Goal: Transaction & Acquisition: Purchase product/service

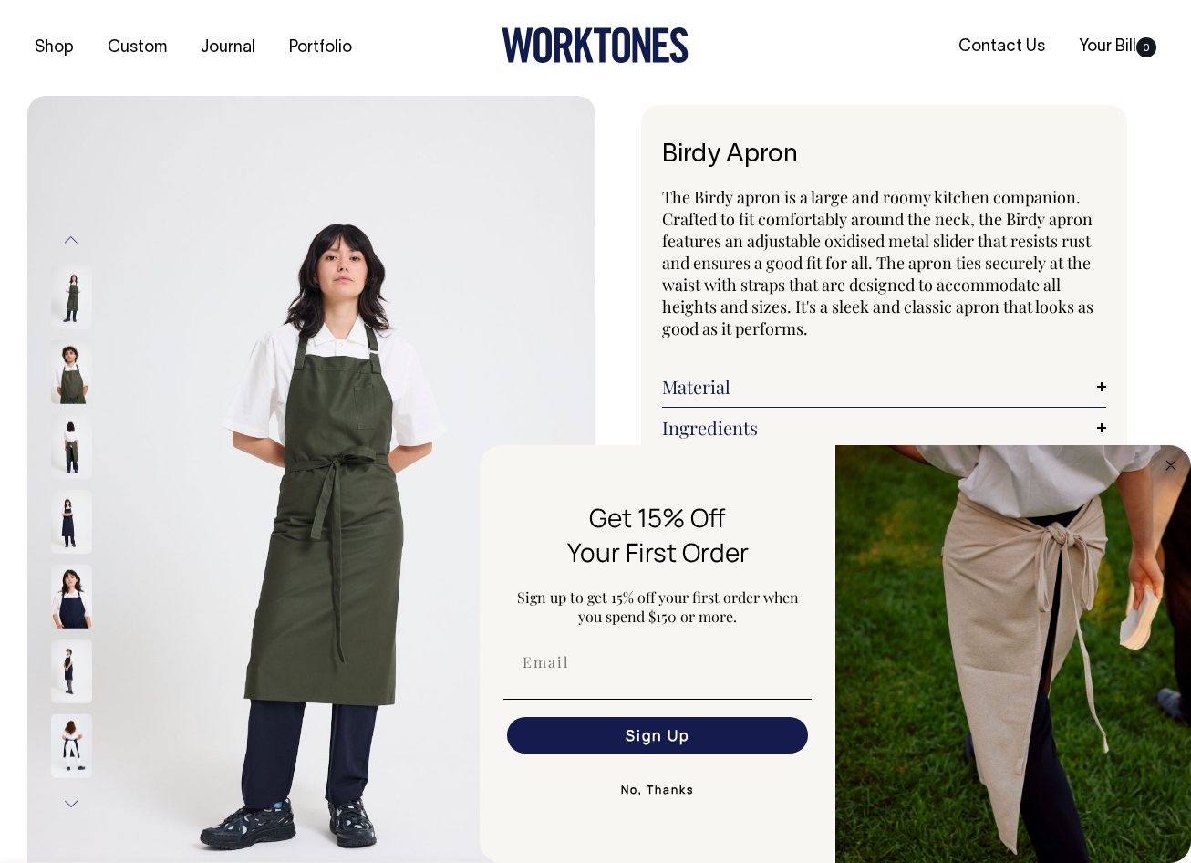
click at [1157, 392] on div "Birdy Apron The Birdy apron is a large and roomy kitchen companion. Crafted to …" at bounding box center [880, 750] width 568 height 1291
click at [1172, 464] on circle "Close dialog" at bounding box center [1171, 464] width 21 height 21
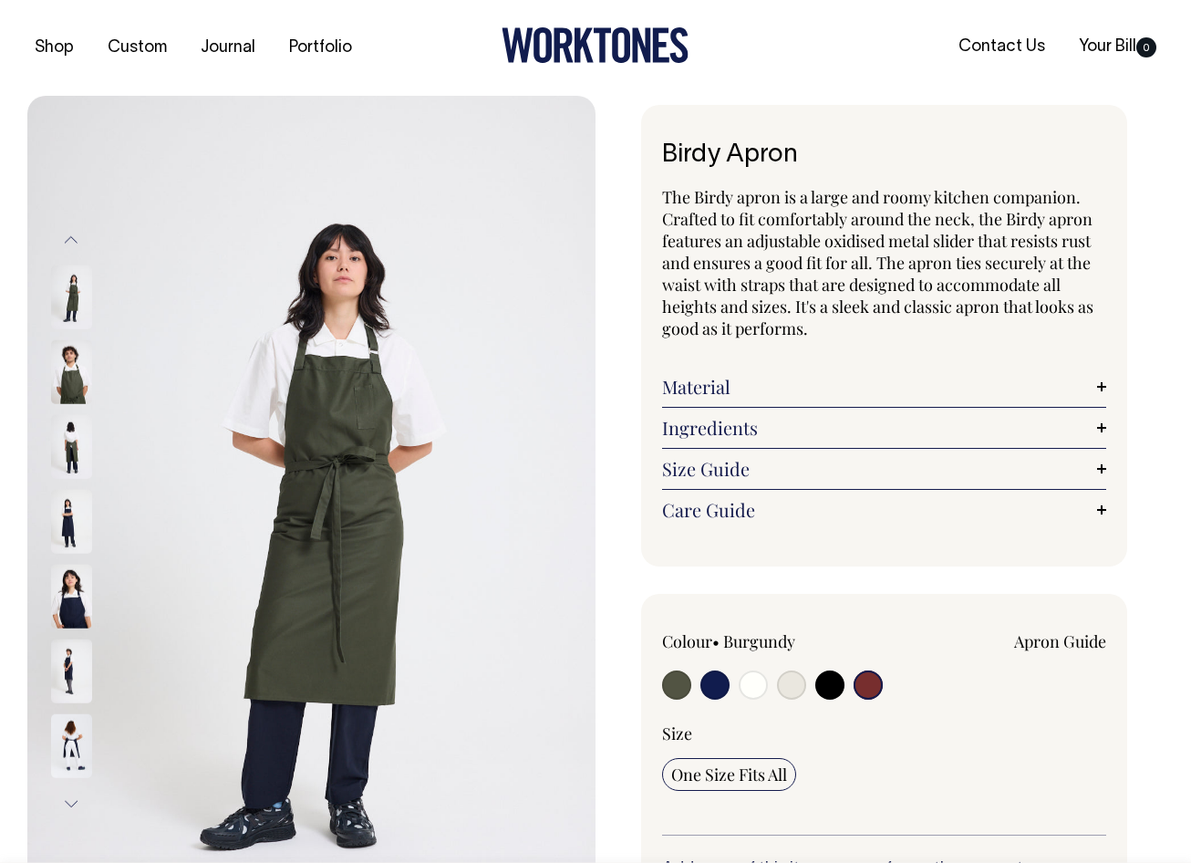
click at [871, 688] on input "radio" at bounding box center [868, 684] width 29 height 29
click at [868, 690] on input "radio" at bounding box center [868, 684] width 29 height 29
click at [73, 807] on button "Next" at bounding box center [70, 803] width 27 height 41
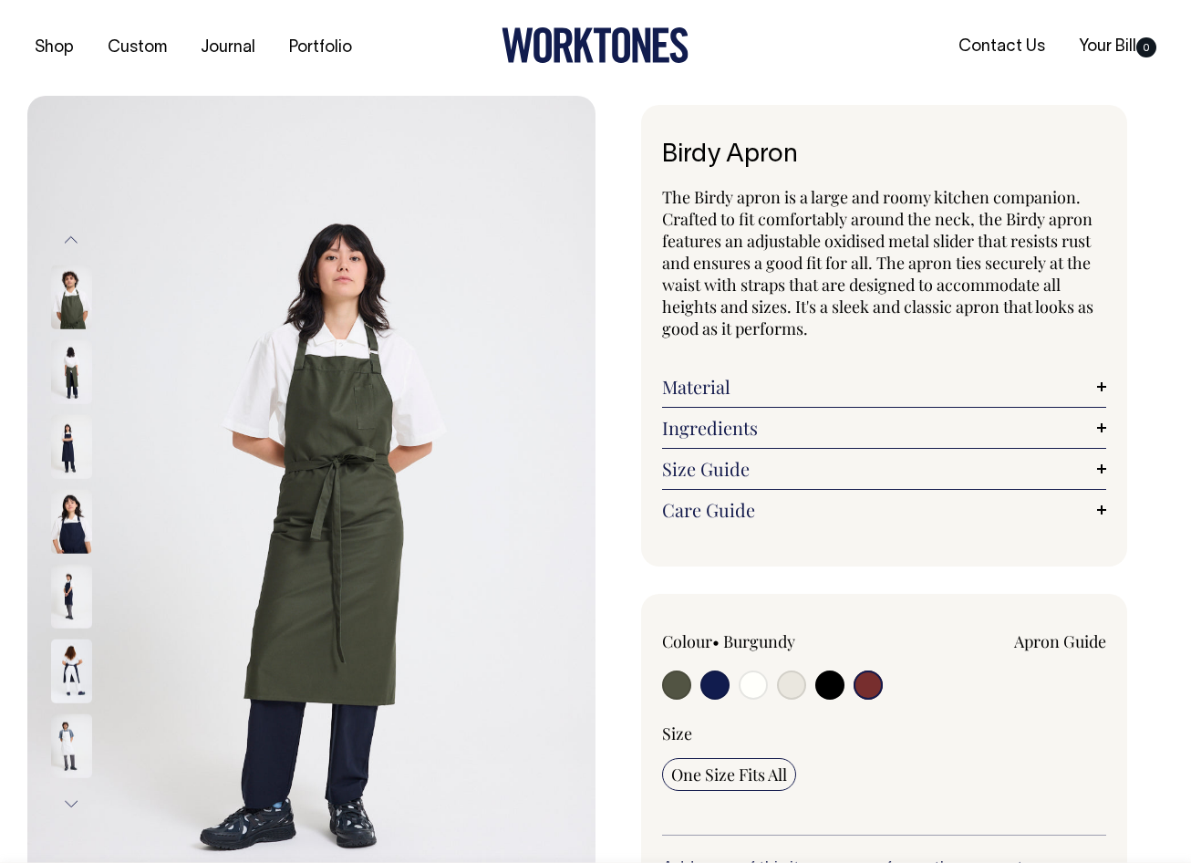
click at [73, 807] on button "Next" at bounding box center [70, 803] width 27 height 41
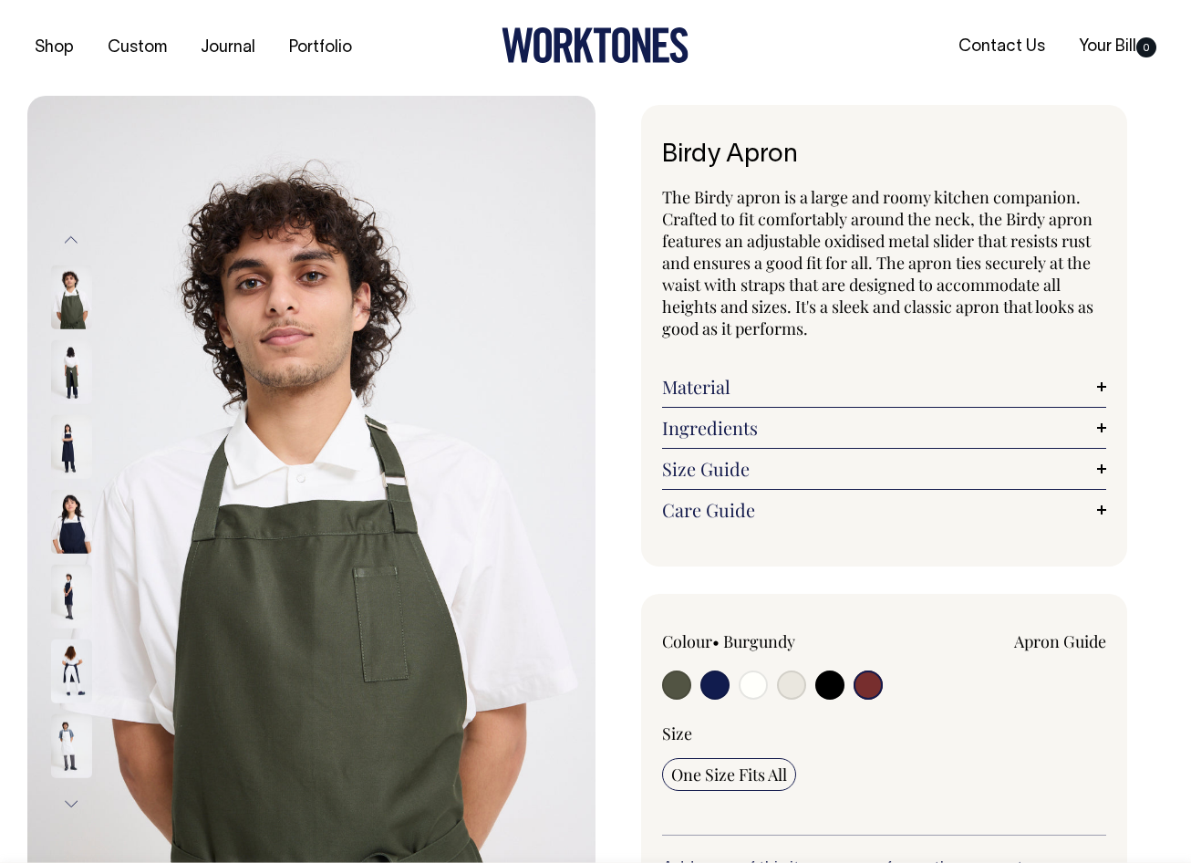
click at [73, 807] on button "Next" at bounding box center [70, 803] width 27 height 41
click at [72, 807] on button "Next" at bounding box center [70, 803] width 27 height 41
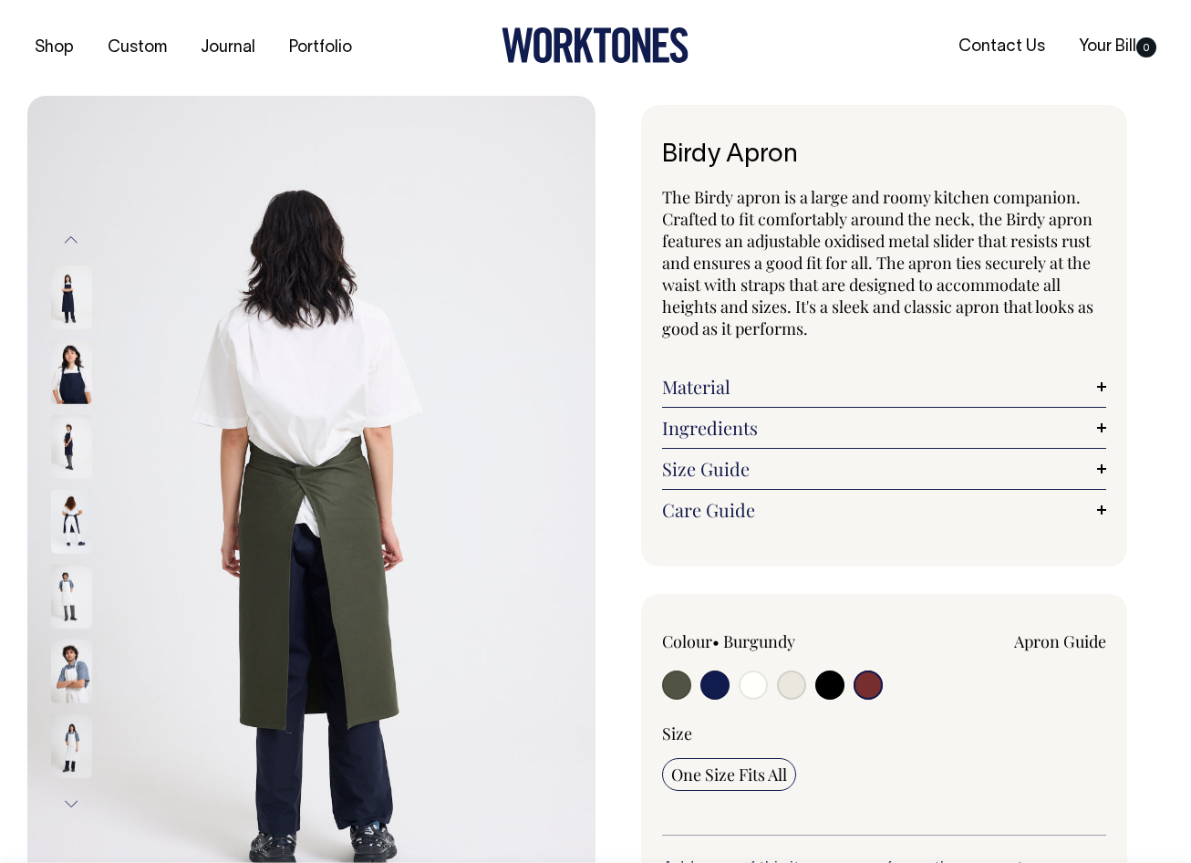
click at [72, 807] on button "Next" at bounding box center [70, 803] width 27 height 41
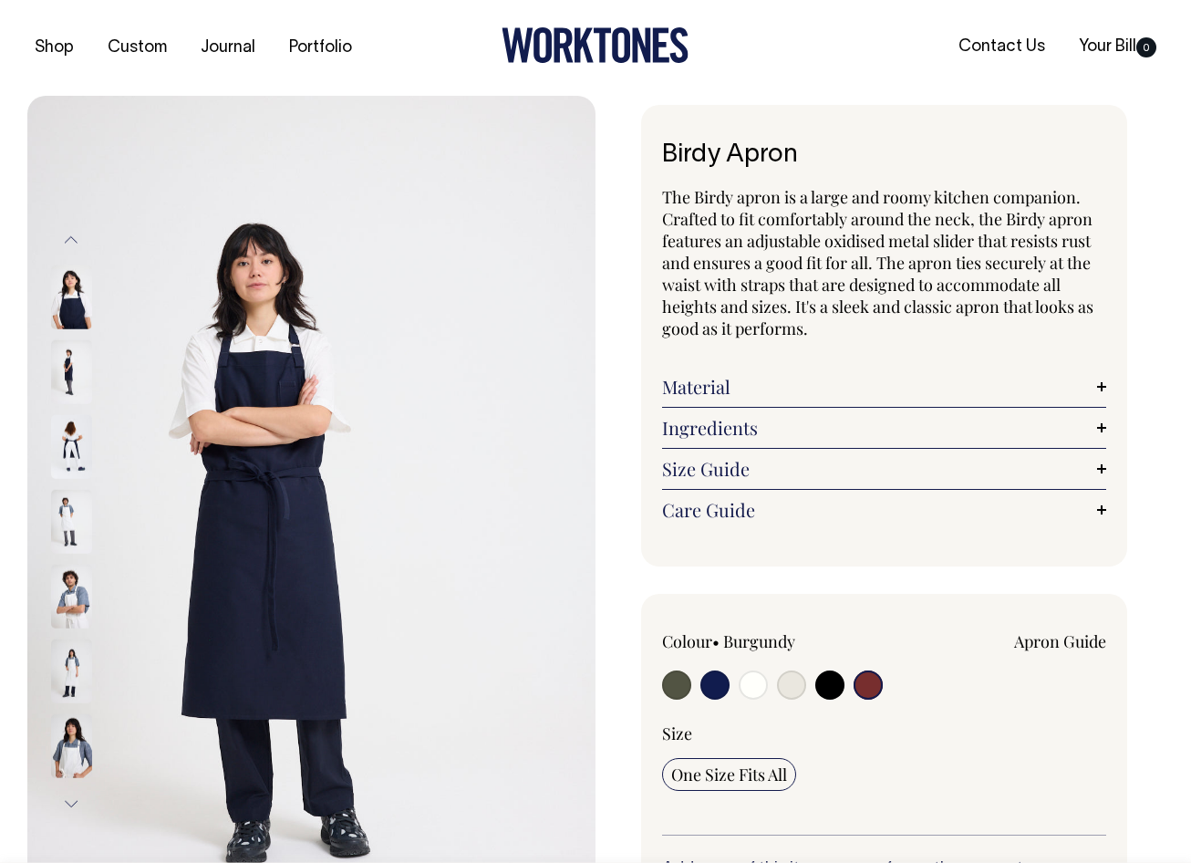
click at [72, 807] on button "Next" at bounding box center [70, 803] width 27 height 41
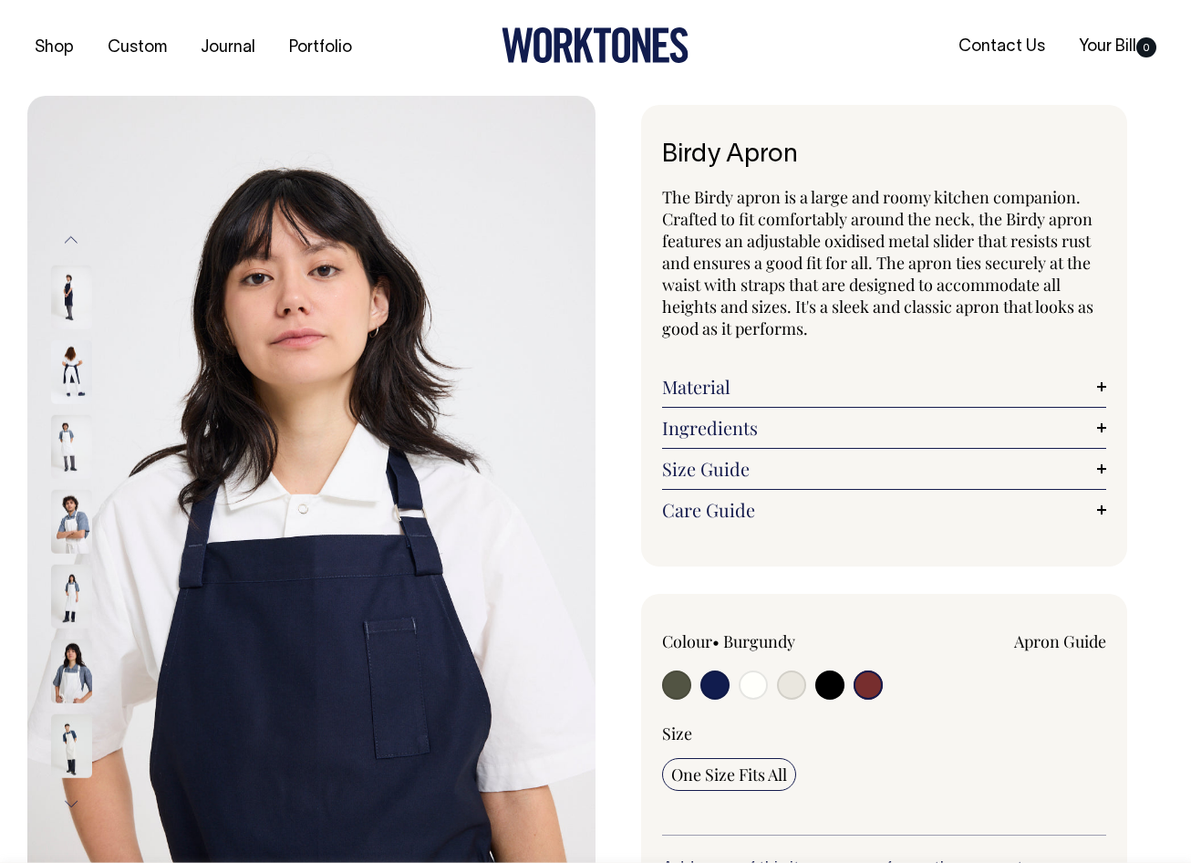
click at [72, 807] on button "Next" at bounding box center [70, 803] width 27 height 41
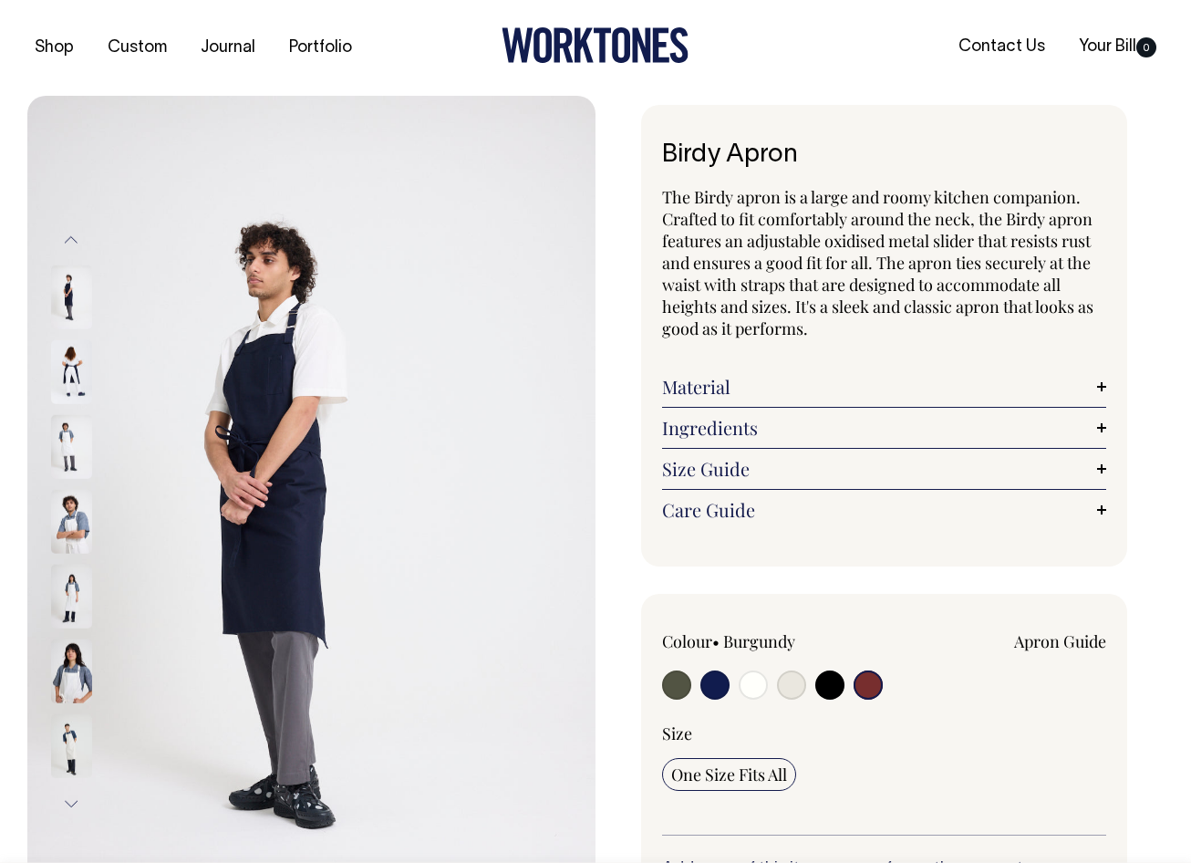
click at [72, 807] on button "Next" at bounding box center [70, 803] width 27 height 41
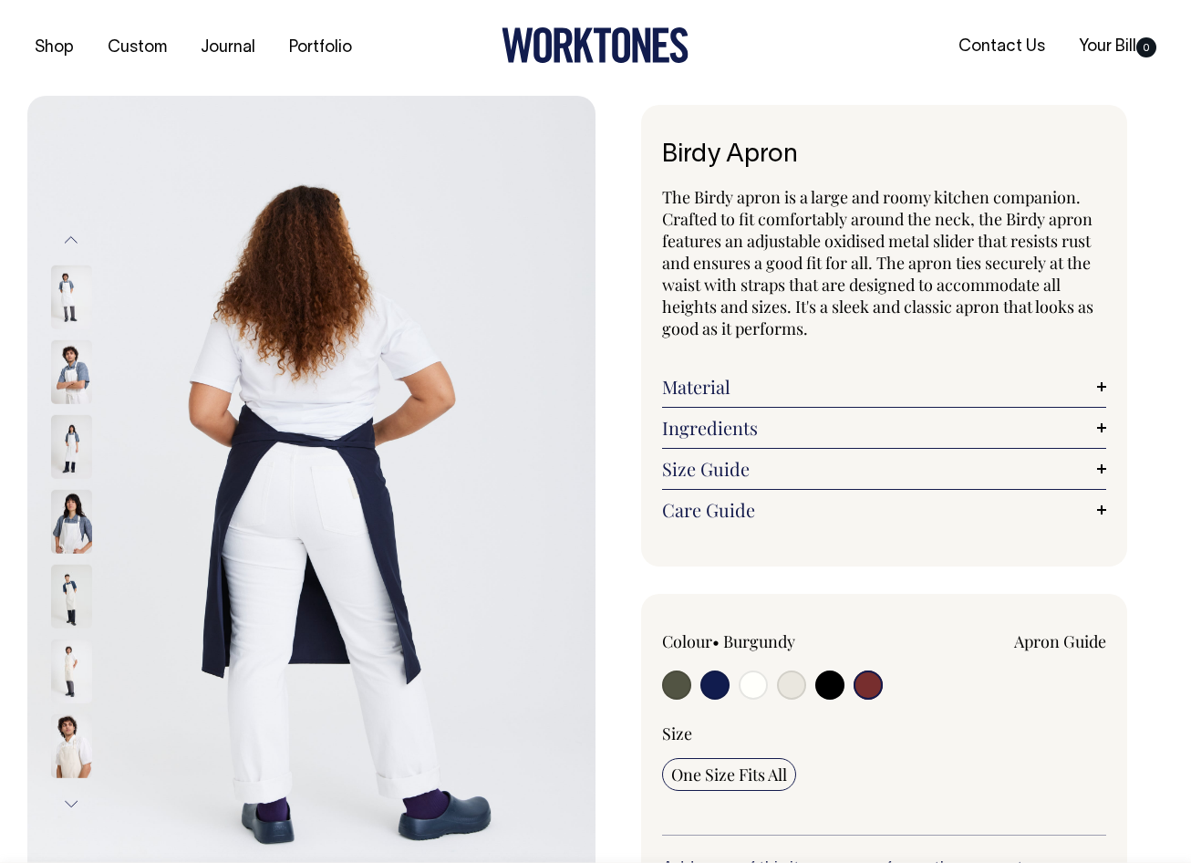
click at [72, 807] on button "Next" at bounding box center [70, 803] width 27 height 41
click at [71, 807] on button "Next" at bounding box center [70, 803] width 27 height 41
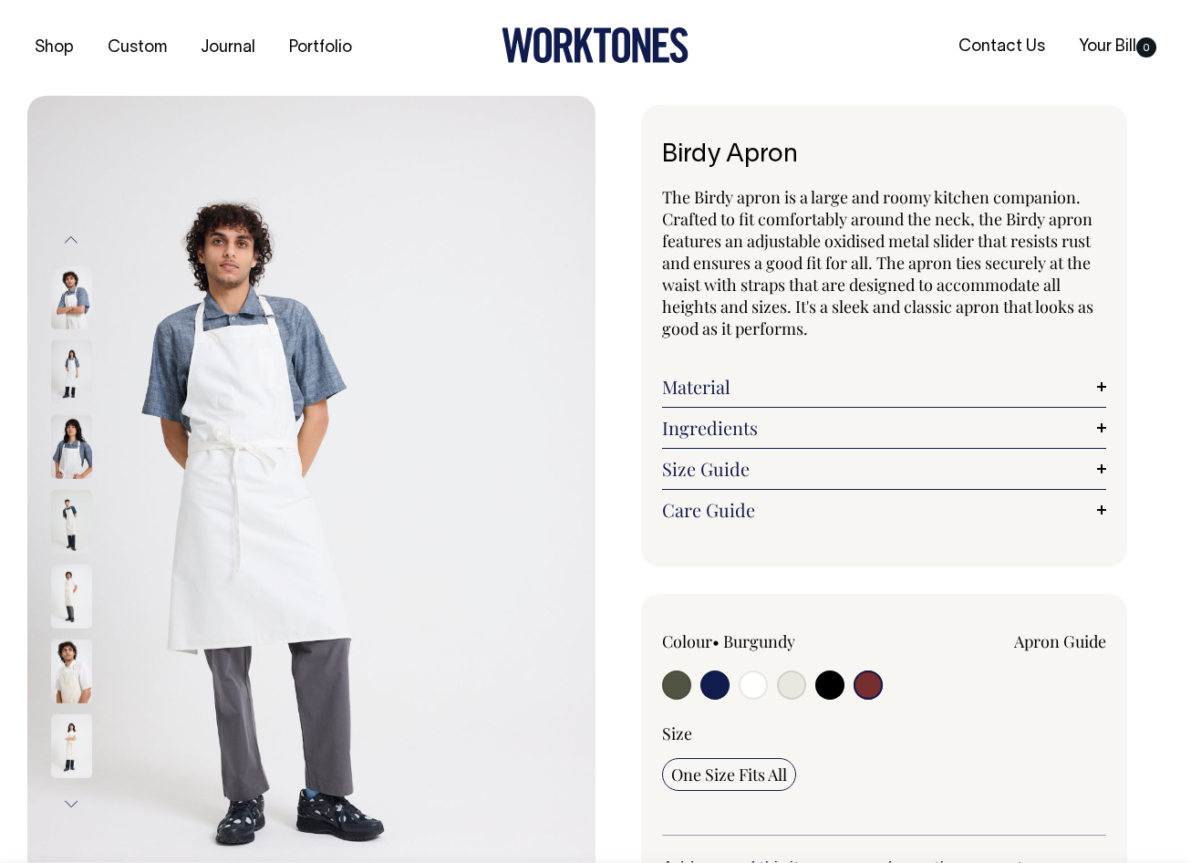
click at [70, 808] on button "Next" at bounding box center [70, 803] width 27 height 41
click at [70, 807] on button "Next" at bounding box center [70, 803] width 27 height 41
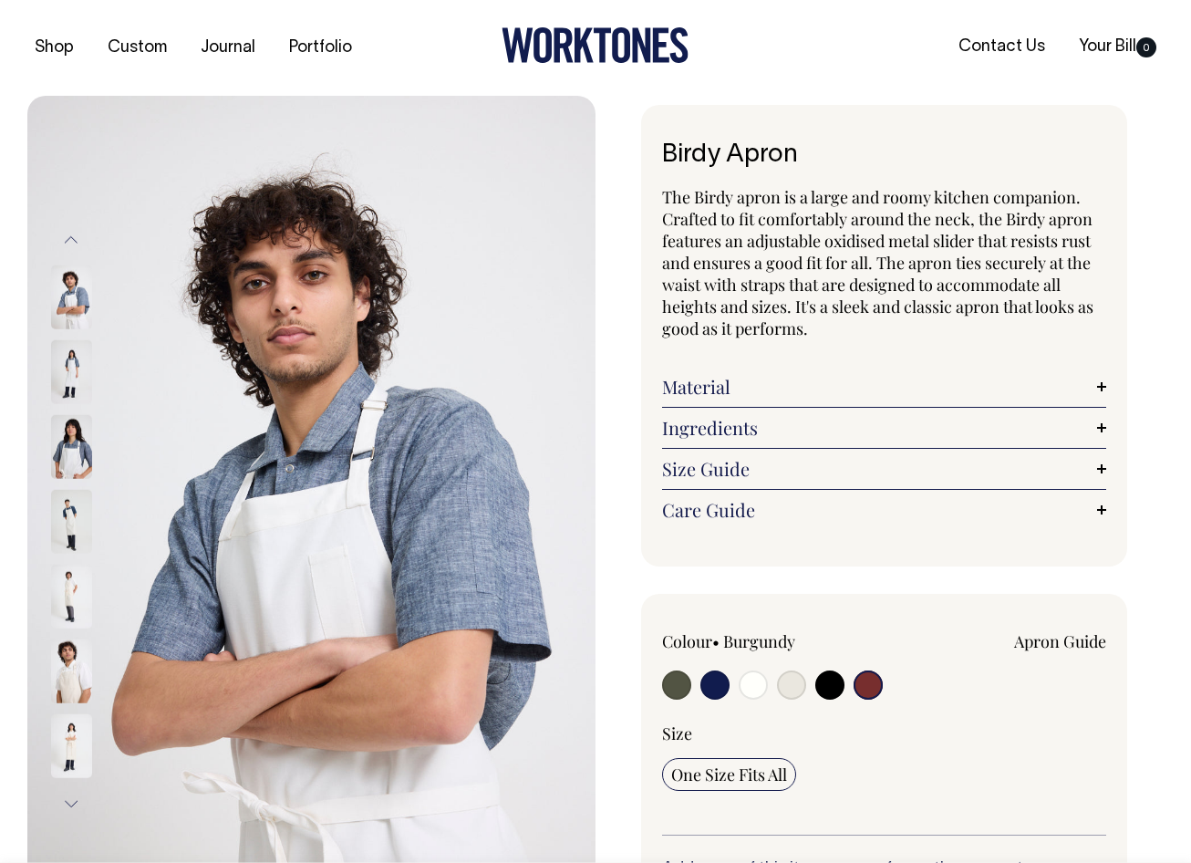
click at [70, 807] on button "Next" at bounding box center [70, 803] width 27 height 41
click at [71, 807] on button "Next" at bounding box center [70, 803] width 27 height 41
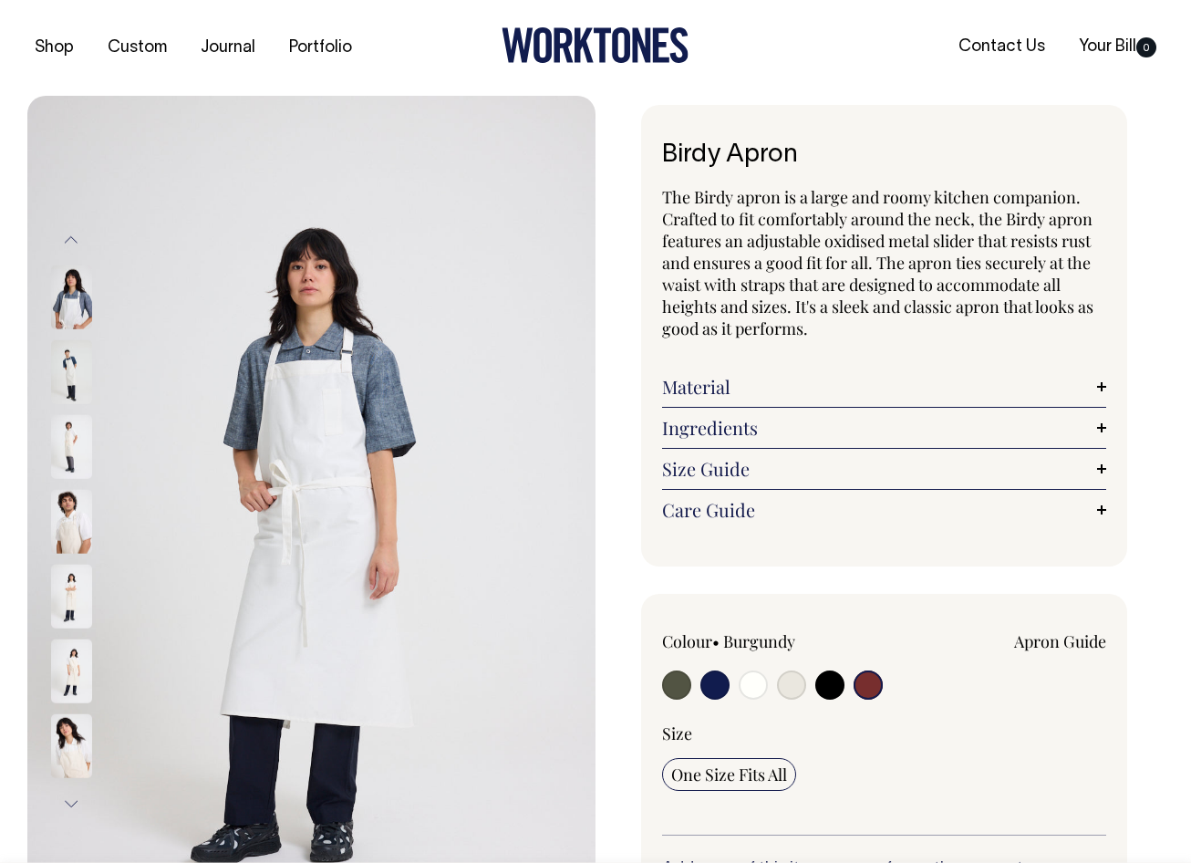
click at [67, 806] on button "Next" at bounding box center [70, 803] width 27 height 41
click at [67, 809] on button "Next" at bounding box center [70, 803] width 27 height 41
click at [68, 809] on button "Next" at bounding box center [70, 803] width 27 height 41
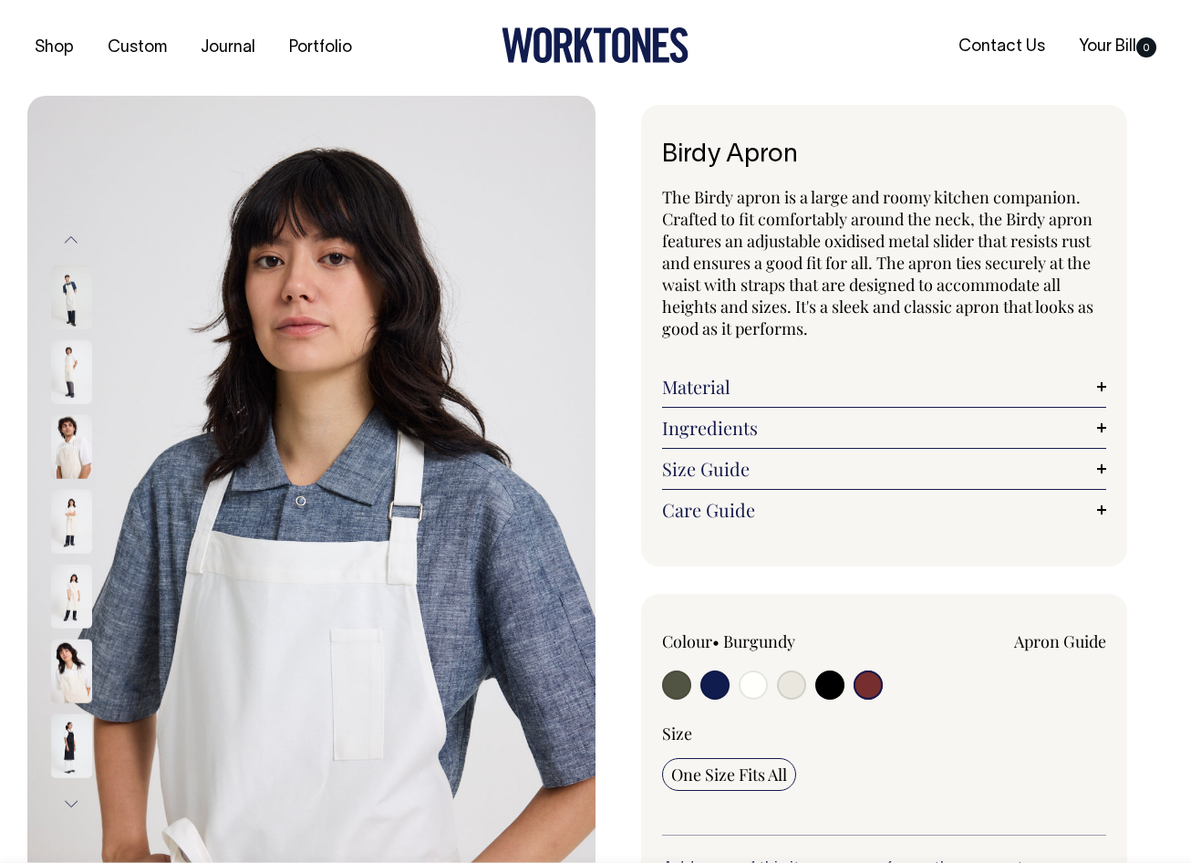
click at [71, 809] on button "Next" at bounding box center [70, 803] width 27 height 41
click at [73, 809] on button "Next" at bounding box center [70, 803] width 27 height 41
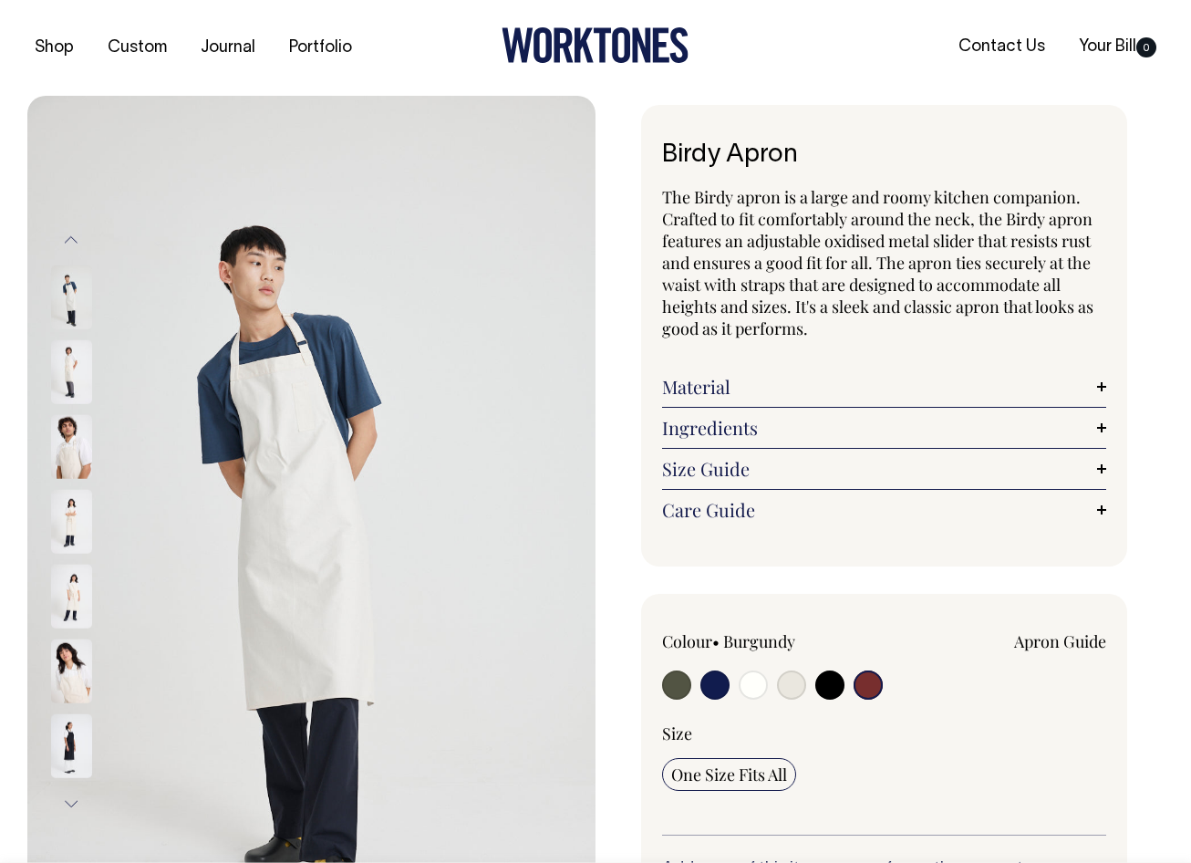
click at [73, 808] on button "Next" at bounding box center [70, 803] width 27 height 41
click at [74, 808] on button "Next" at bounding box center [70, 803] width 27 height 41
click at [76, 807] on button "Next" at bounding box center [70, 803] width 27 height 41
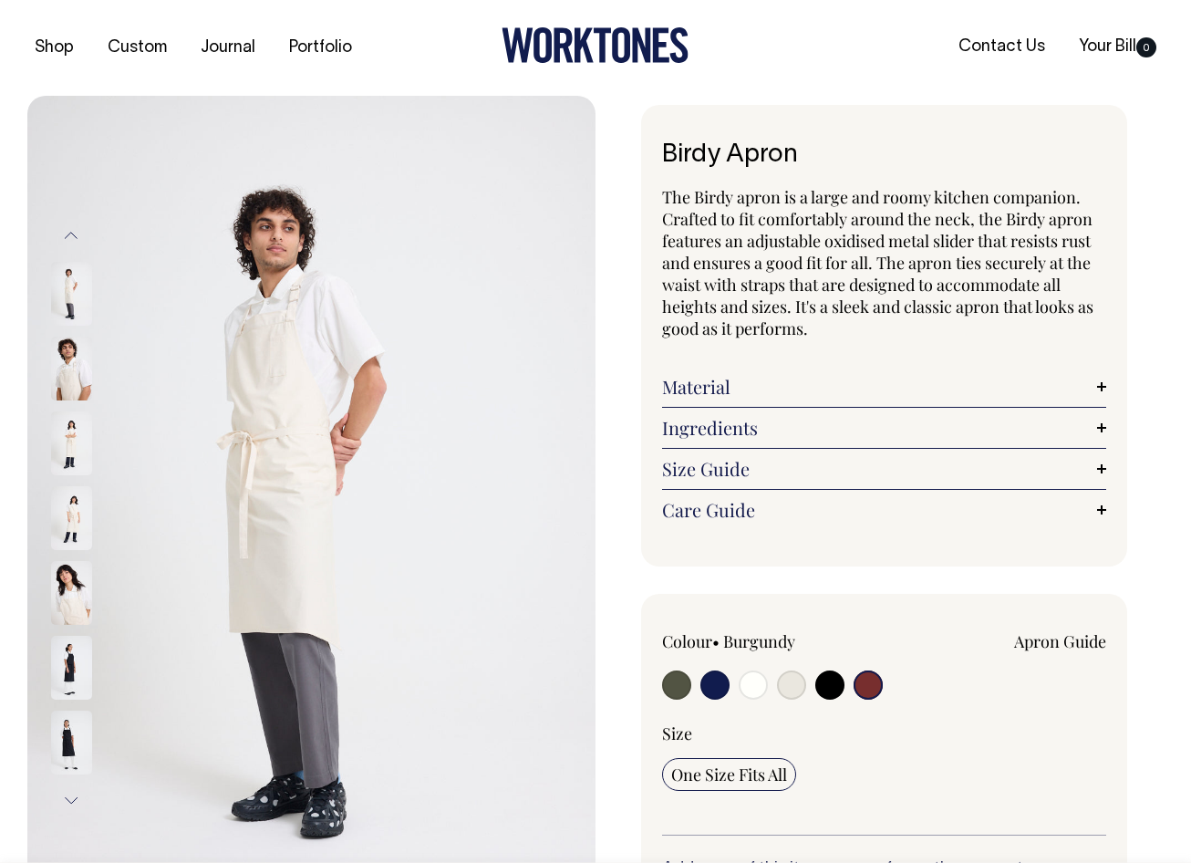
click at [76, 806] on button "Next" at bounding box center [70, 800] width 27 height 41
click at [77, 805] on button "Next" at bounding box center [70, 791] width 27 height 41
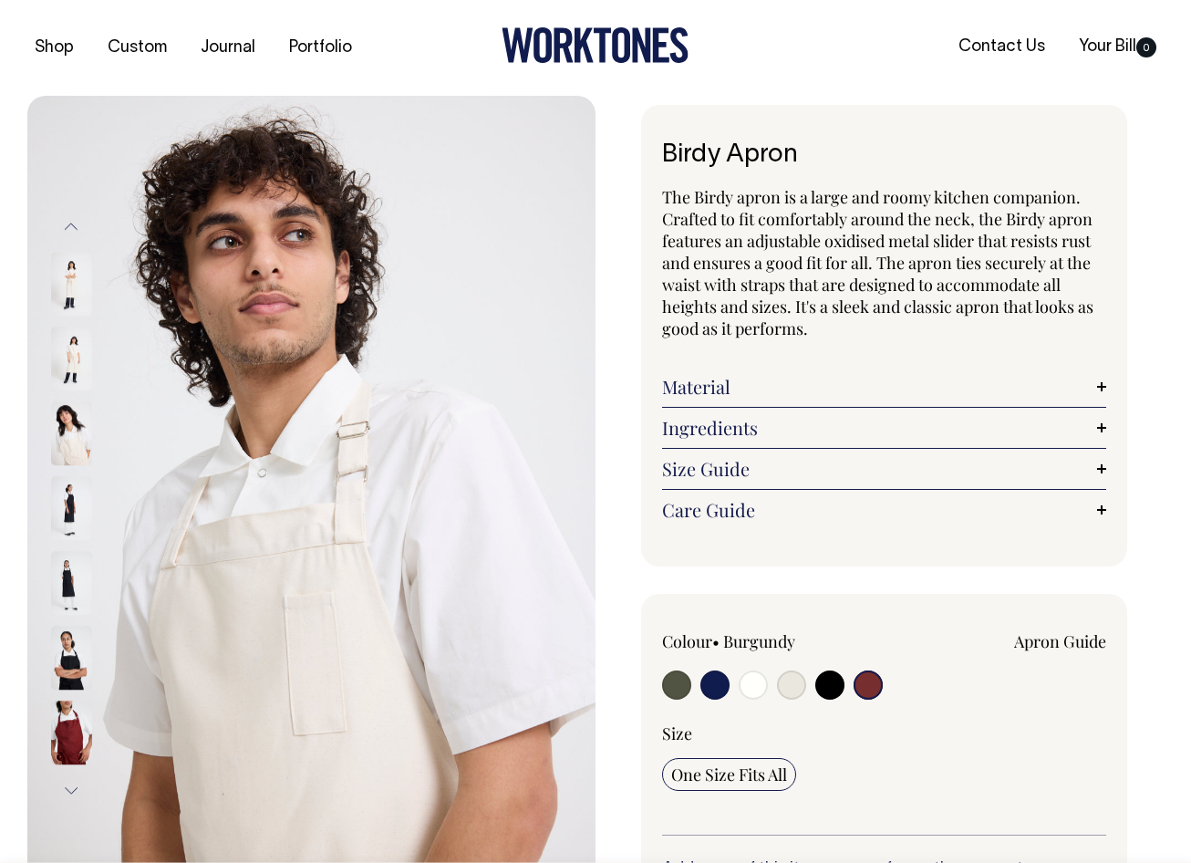
click at [78, 804] on button "Next" at bounding box center [70, 791] width 27 height 41
click at [79, 804] on button "Next" at bounding box center [70, 791] width 27 height 41
click at [80, 803] on button "Next" at bounding box center [70, 791] width 27 height 41
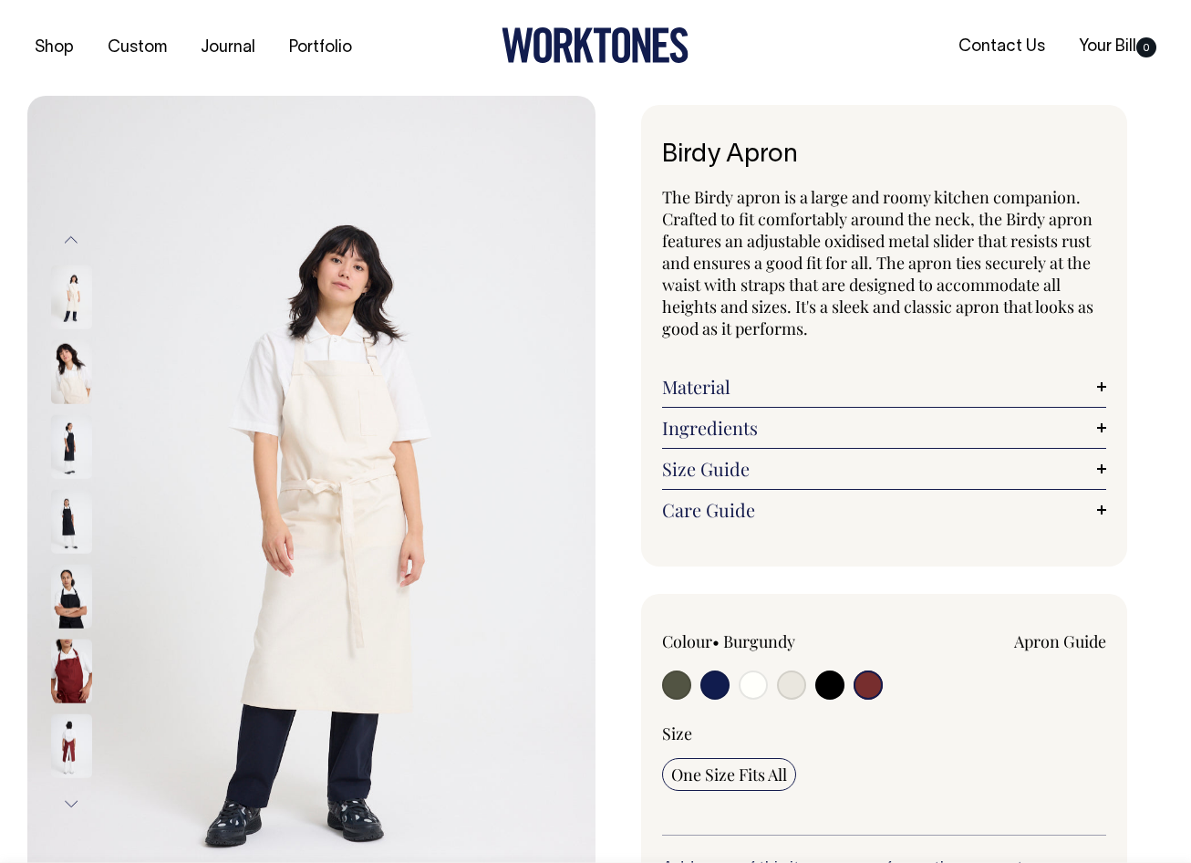
click at [70, 671] on img at bounding box center [71, 671] width 41 height 64
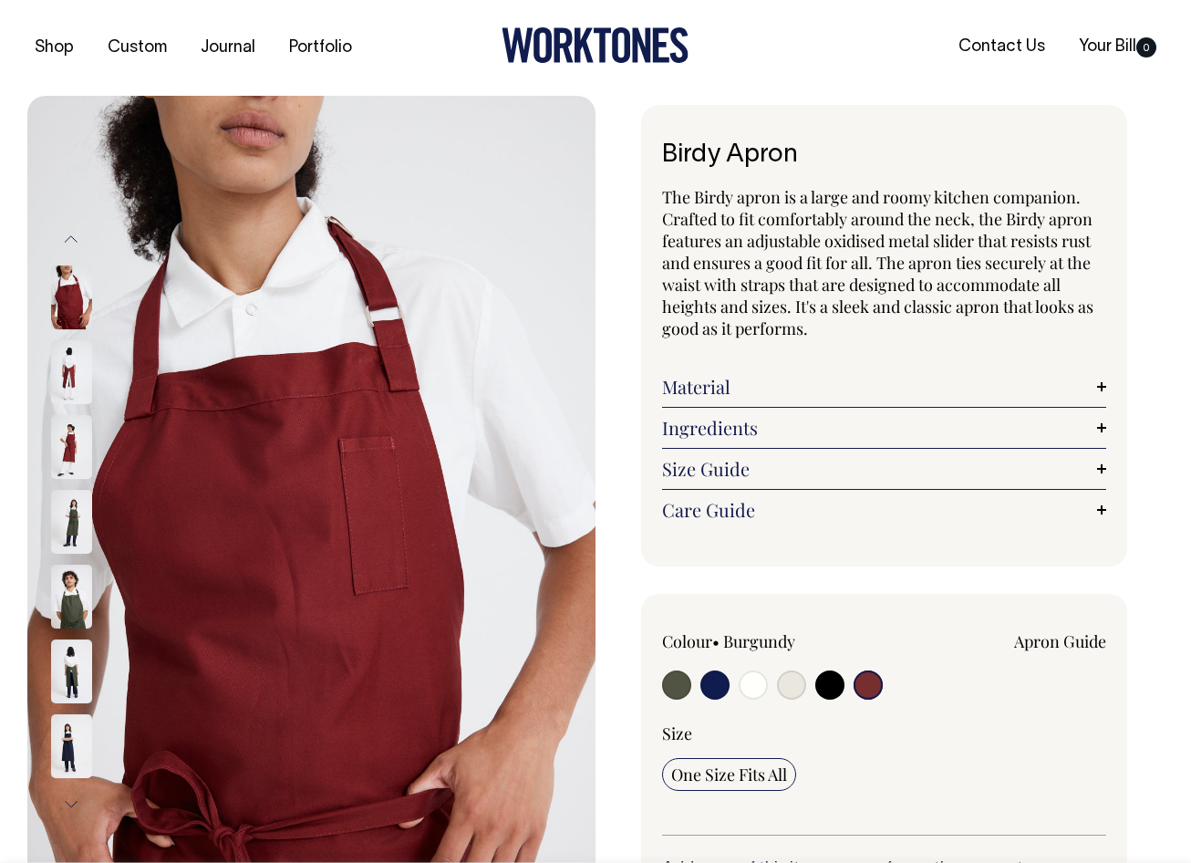
click at [75, 435] on img at bounding box center [71, 447] width 41 height 64
